Goal: Navigation & Orientation: Understand site structure

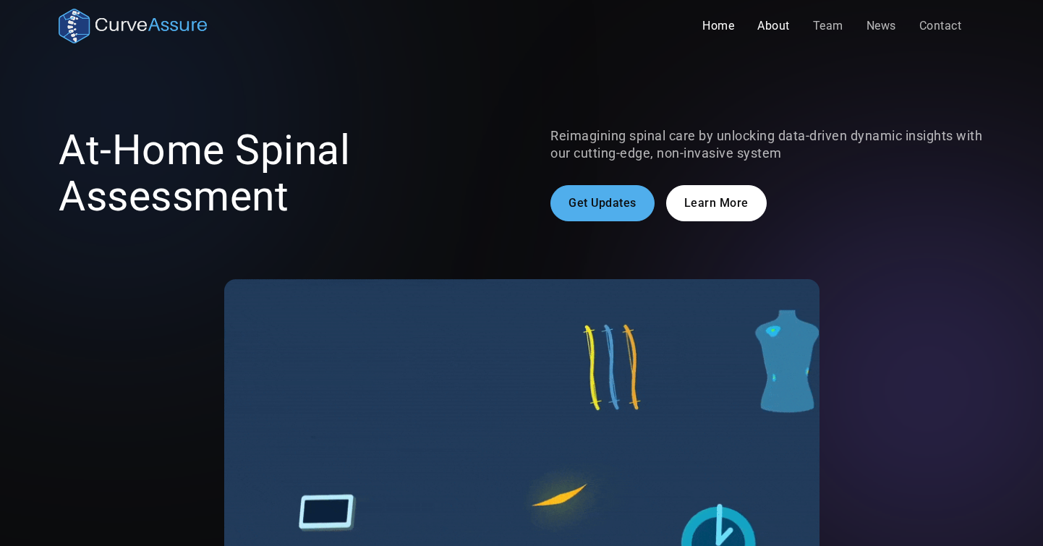
click at [773, 23] on link "About" at bounding box center [774, 26] width 56 height 29
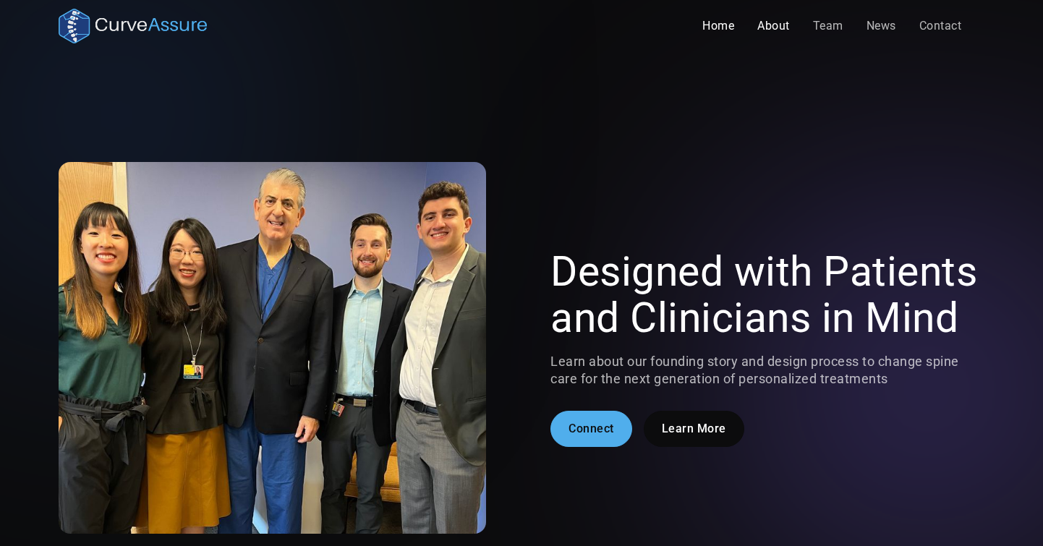
click at [715, 30] on link "Home" at bounding box center [718, 26] width 55 height 29
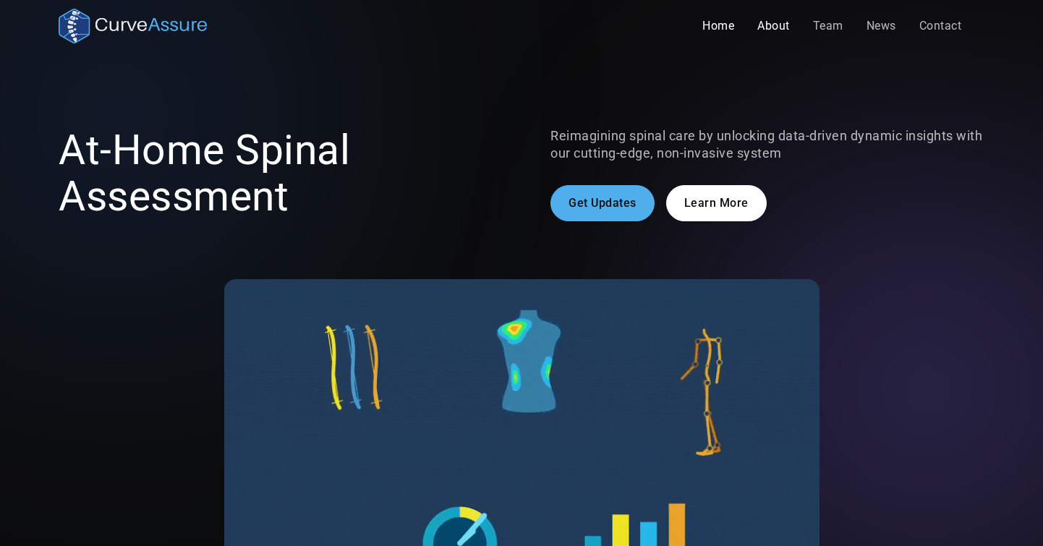
click at [775, 33] on link "About" at bounding box center [774, 26] width 56 height 29
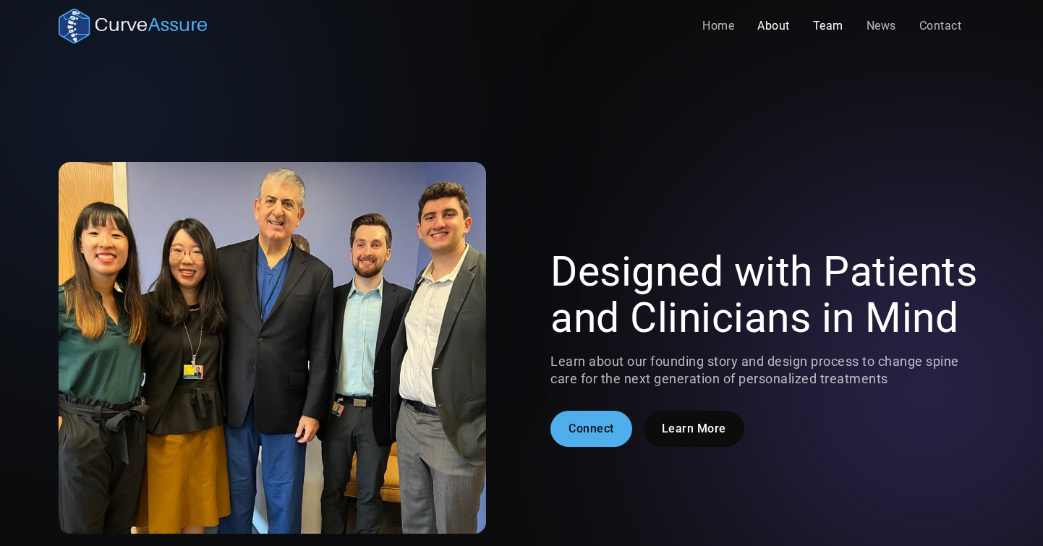
click at [834, 25] on link "Team" at bounding box center [829, 26] width 54 height 29
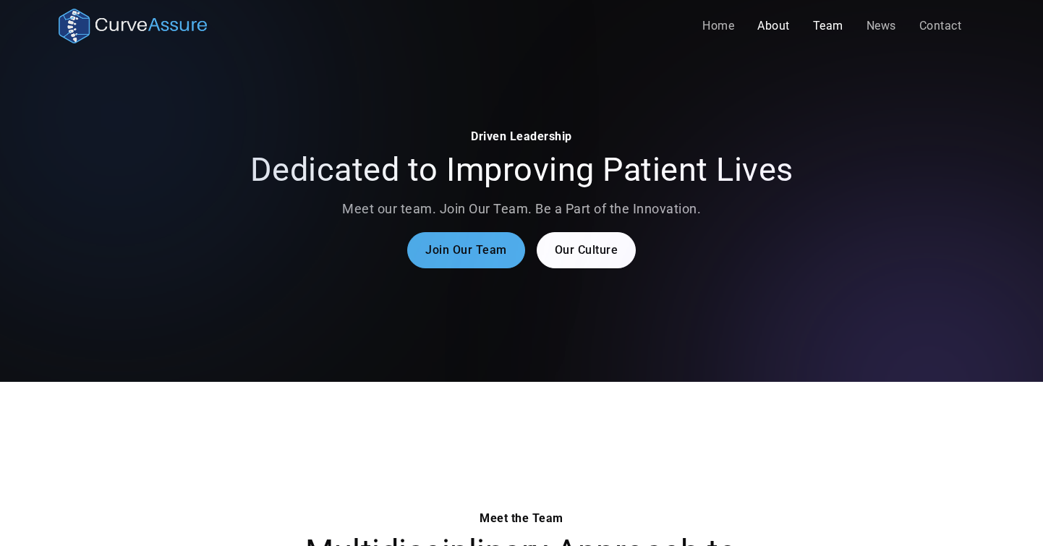
click at [762, 27] on link "About" at bounding box center [774, 26] width 56 height 29
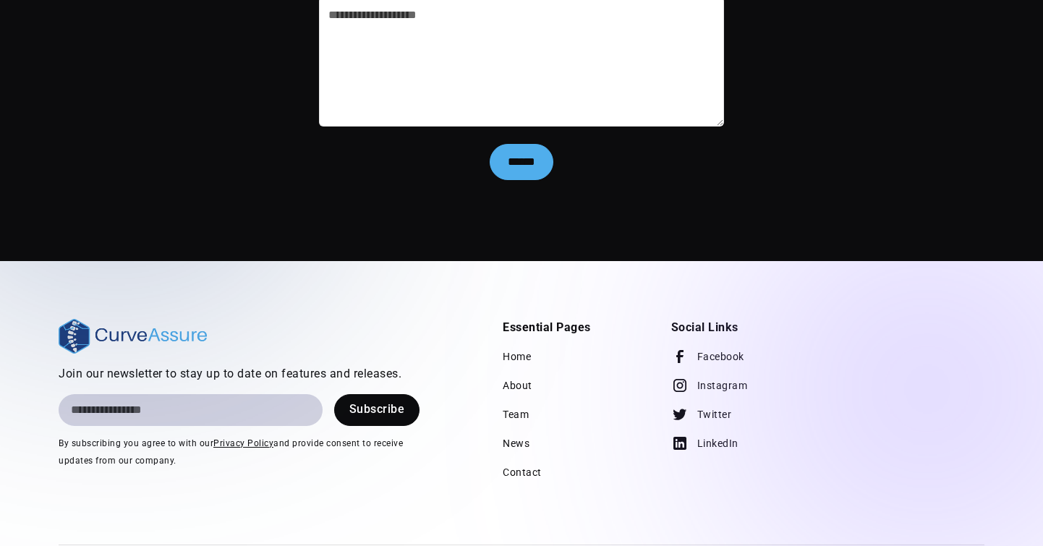
scroll to position [3087, 0]
